Goal: Task Accomplishment & Management: Manage account settings

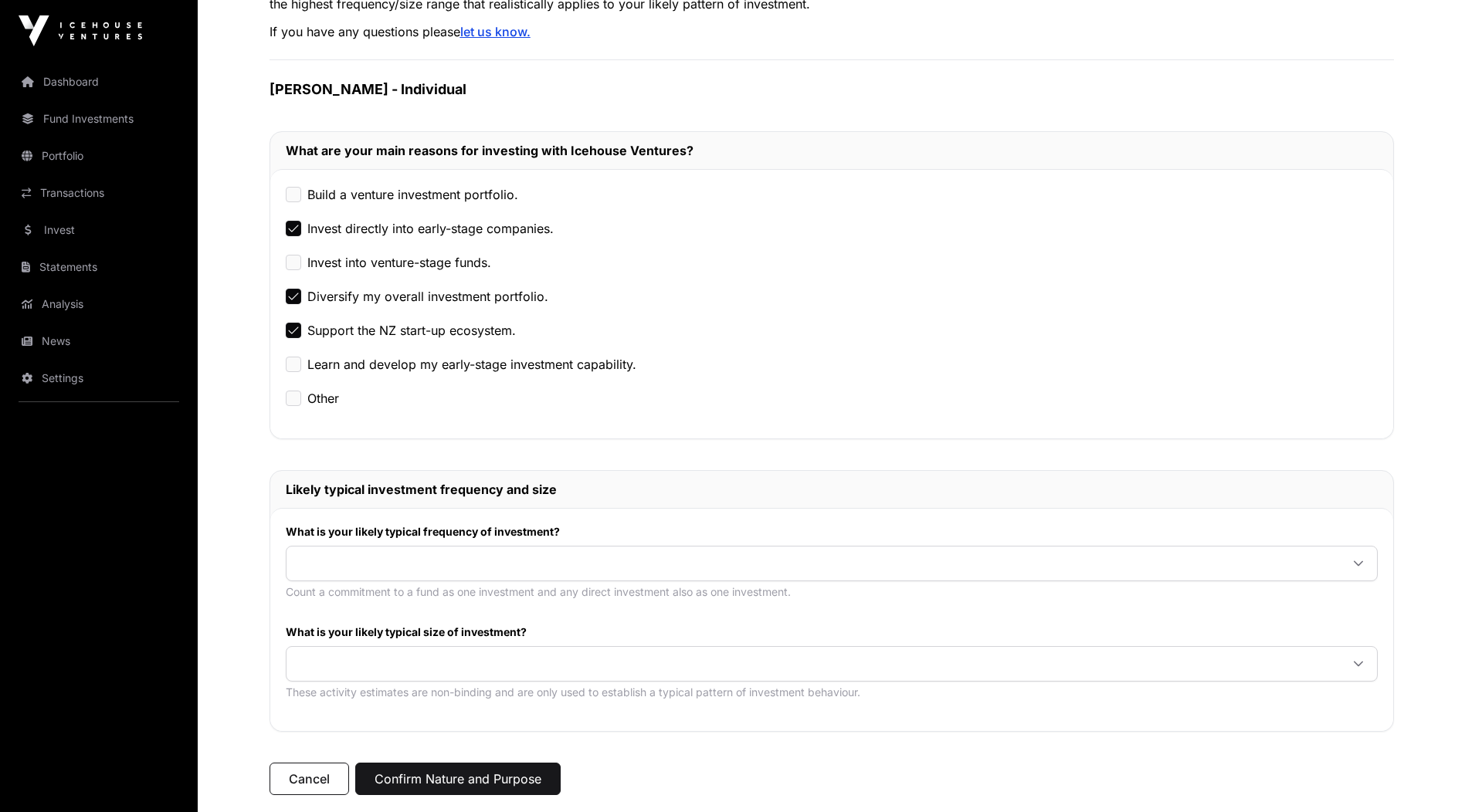
scroll to position [372, 0]
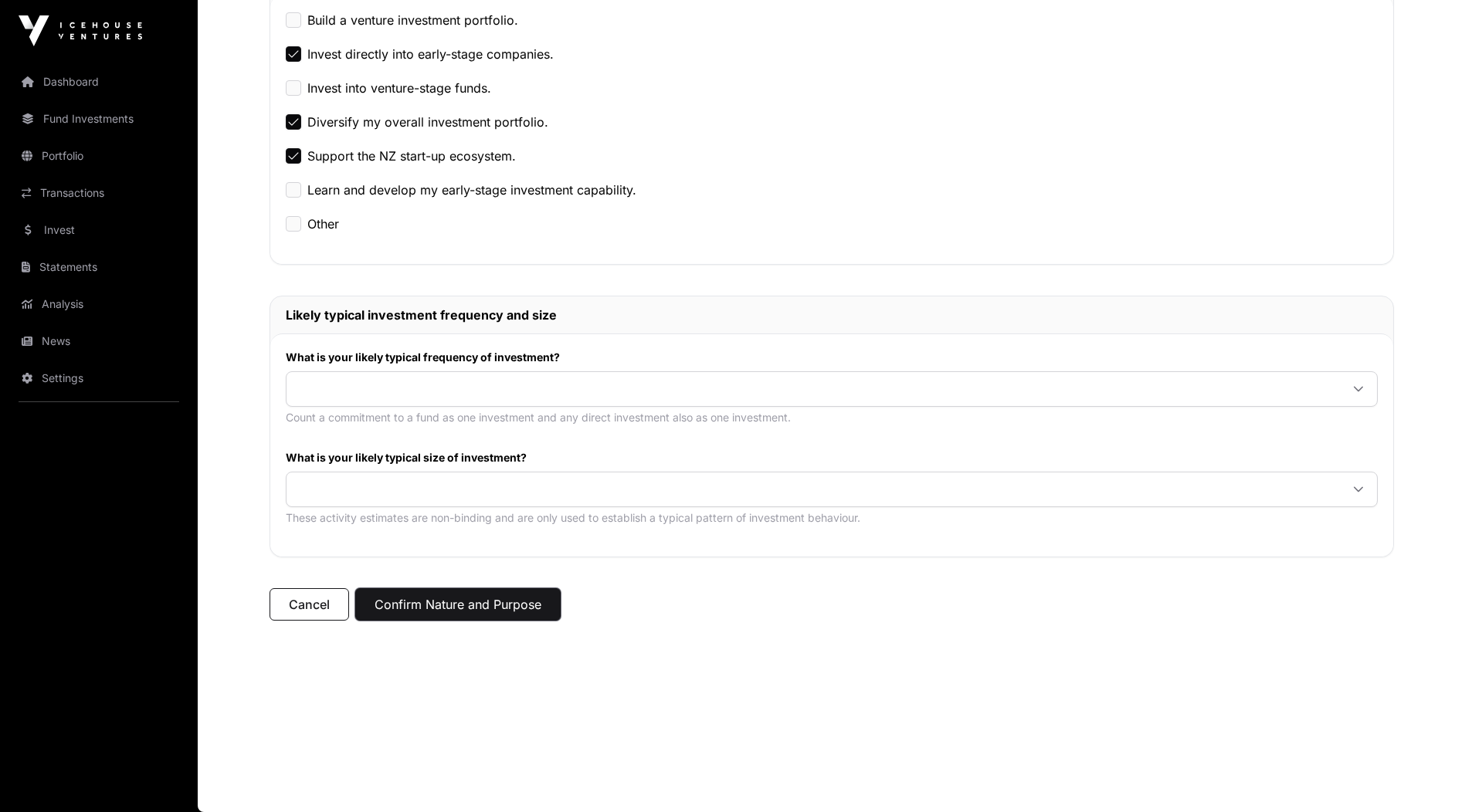
drag, startPoint x: 454, startPoint y: 599, endPoint x: 300, endPoint y: 495, distance: 185.8
click at [454, 598] on button "Confirm Nature and Purpose" at bounding box center [458, 605] width 206 height 33
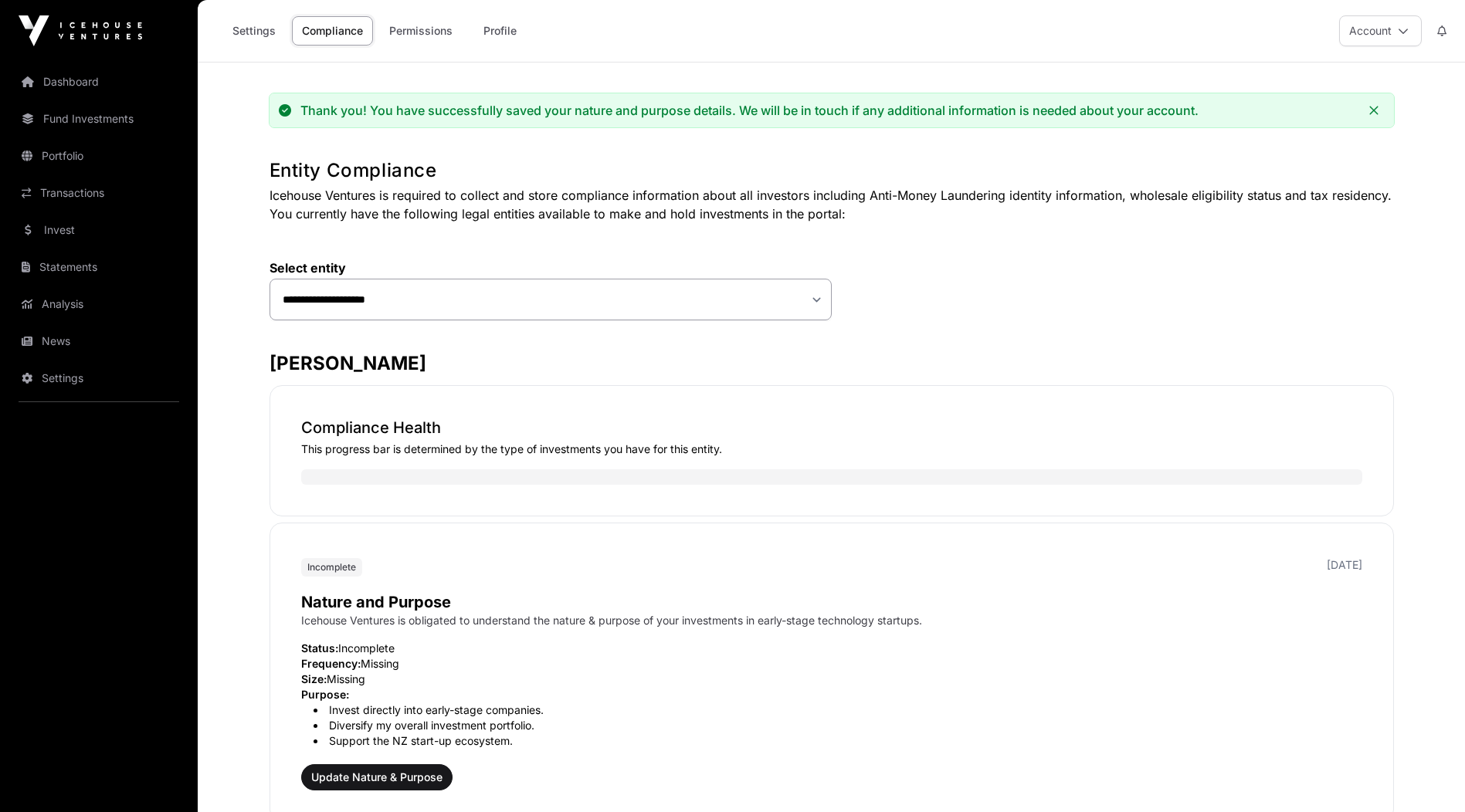
click at [1406, 30] on icon at bounding box center [1403, 31] width 11 height 11
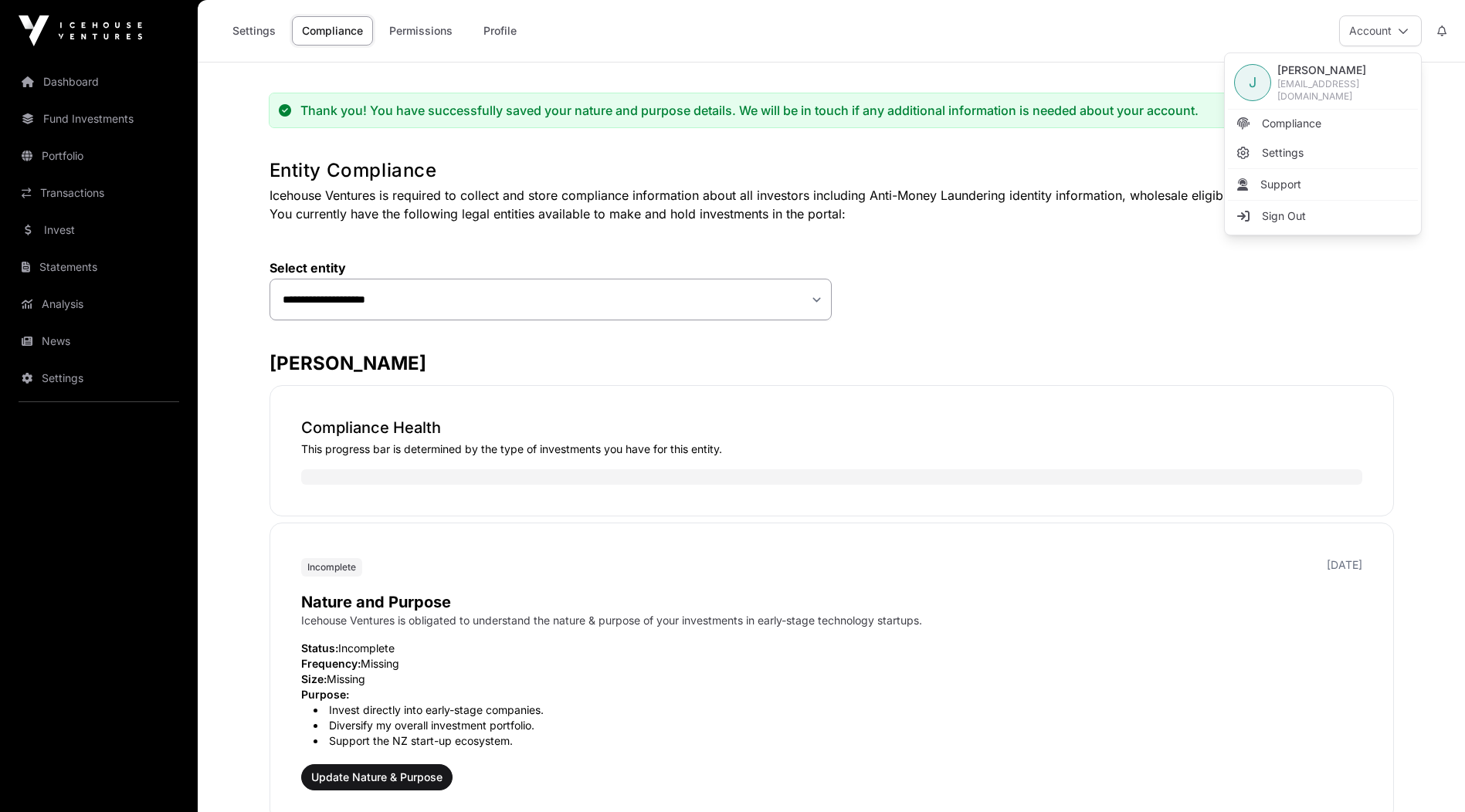
click at [1283, 208] on span "Sign Out" at bounding box center [1284, 216] width 44 height 16
